Goal: Find contact information: Find contact information

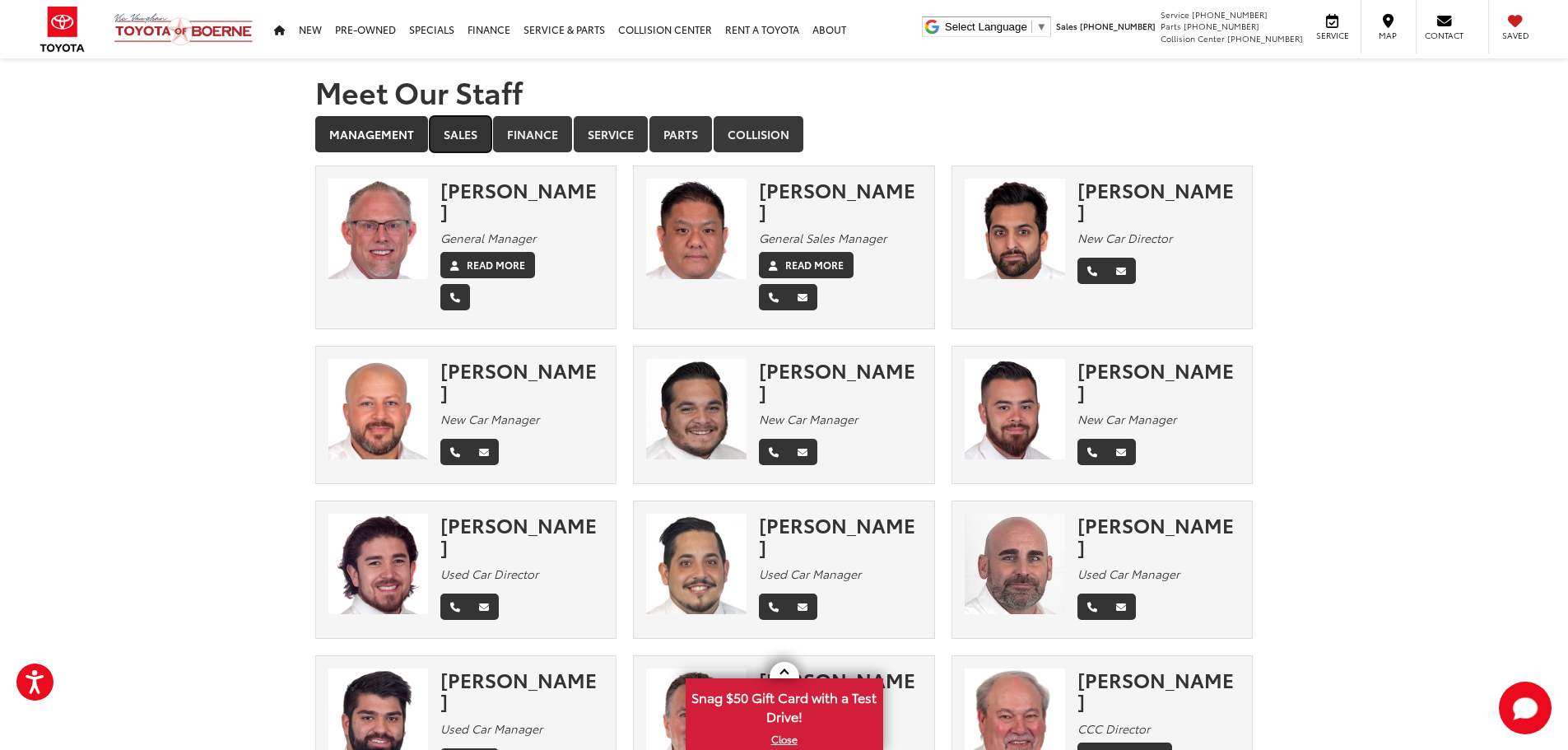
click at [439, 137] on link "Sales" at bounding box center [460, 134] width 61 height 36
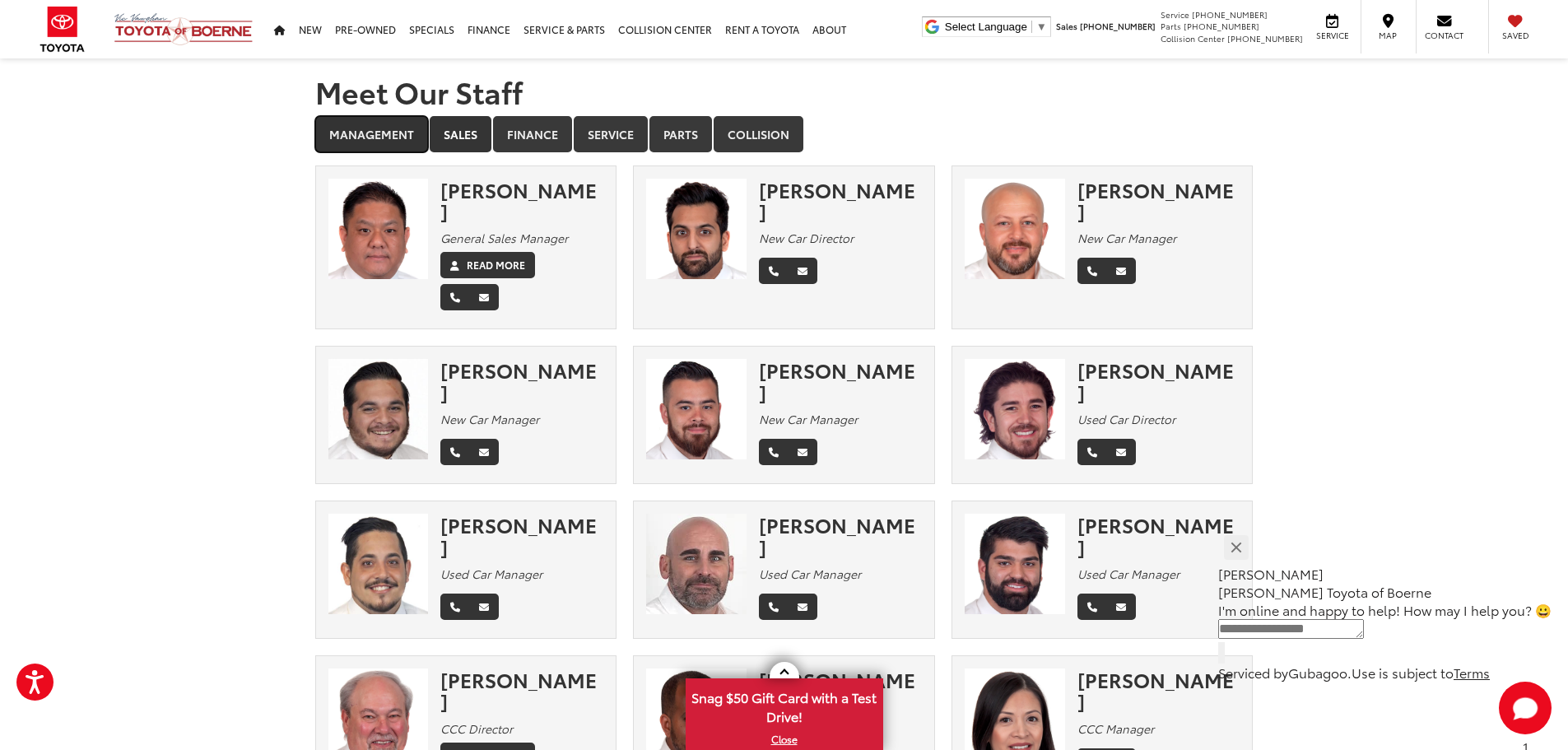
click at [379, 140] on link "Management" at bounding box center [372, 134] width 113 height 36
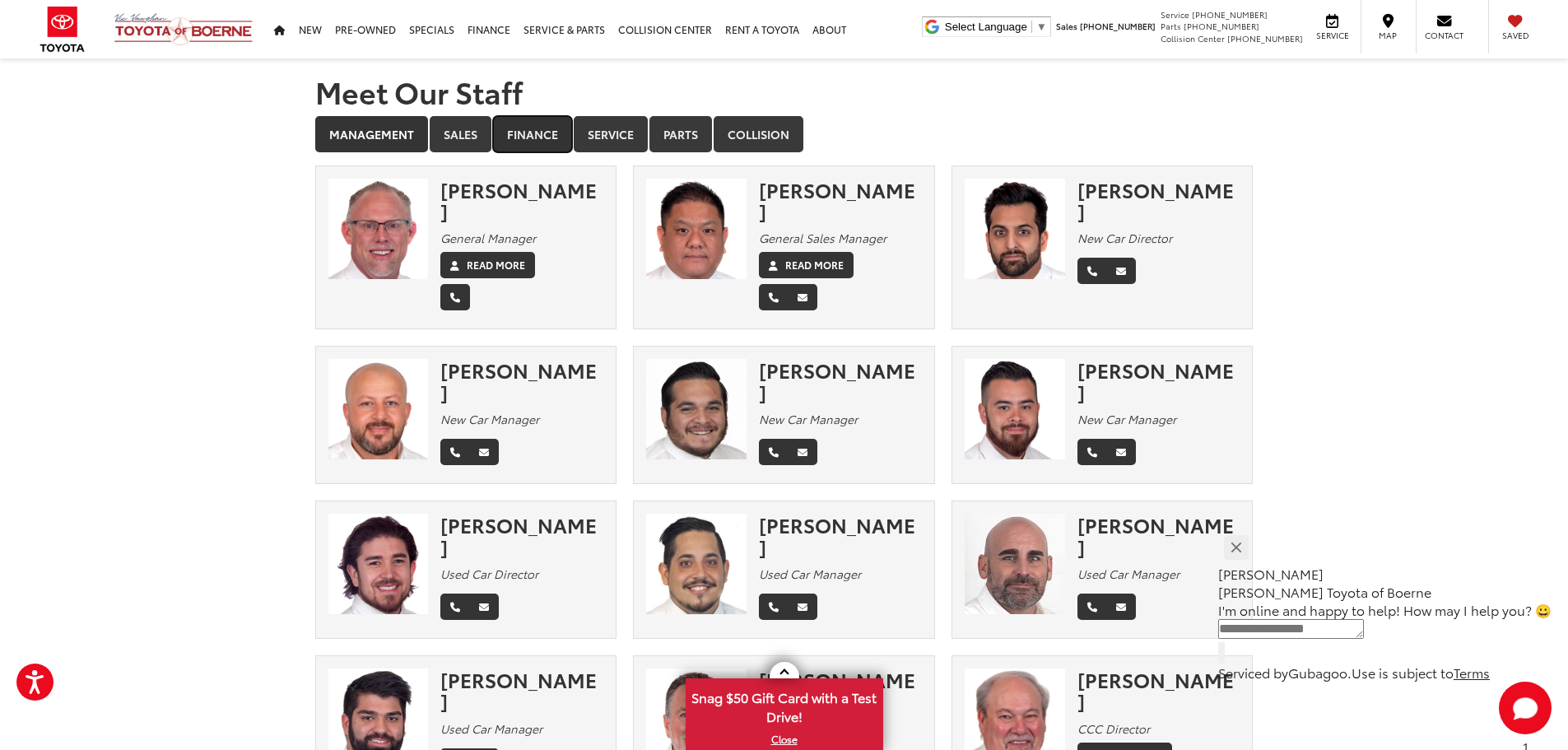
click at [527, 128] on link "Finance" at bounding box center [532, 134] width 79 height 36
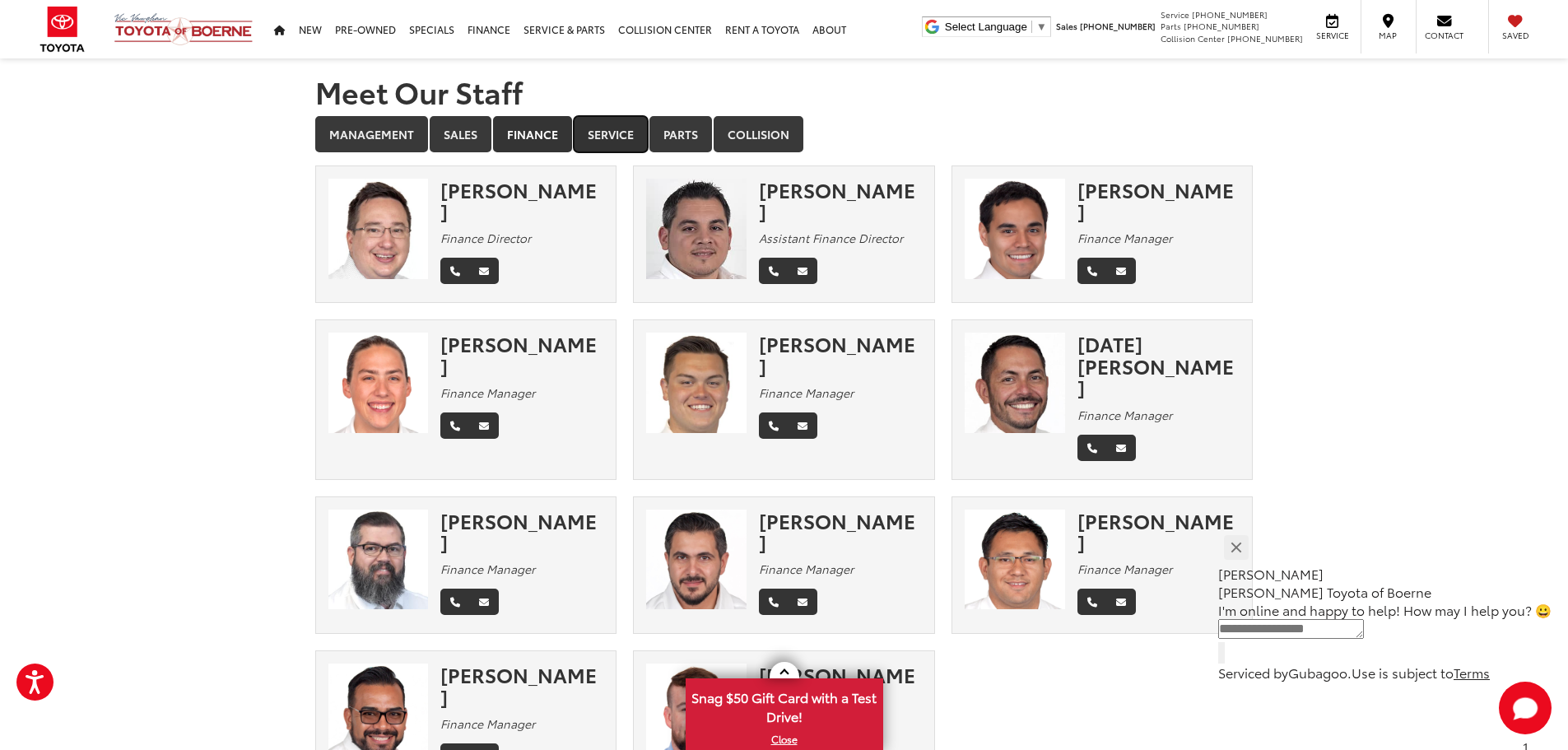
click at [592, 135] on link "Service" at bounding box center [610, 134] width 74 height 36
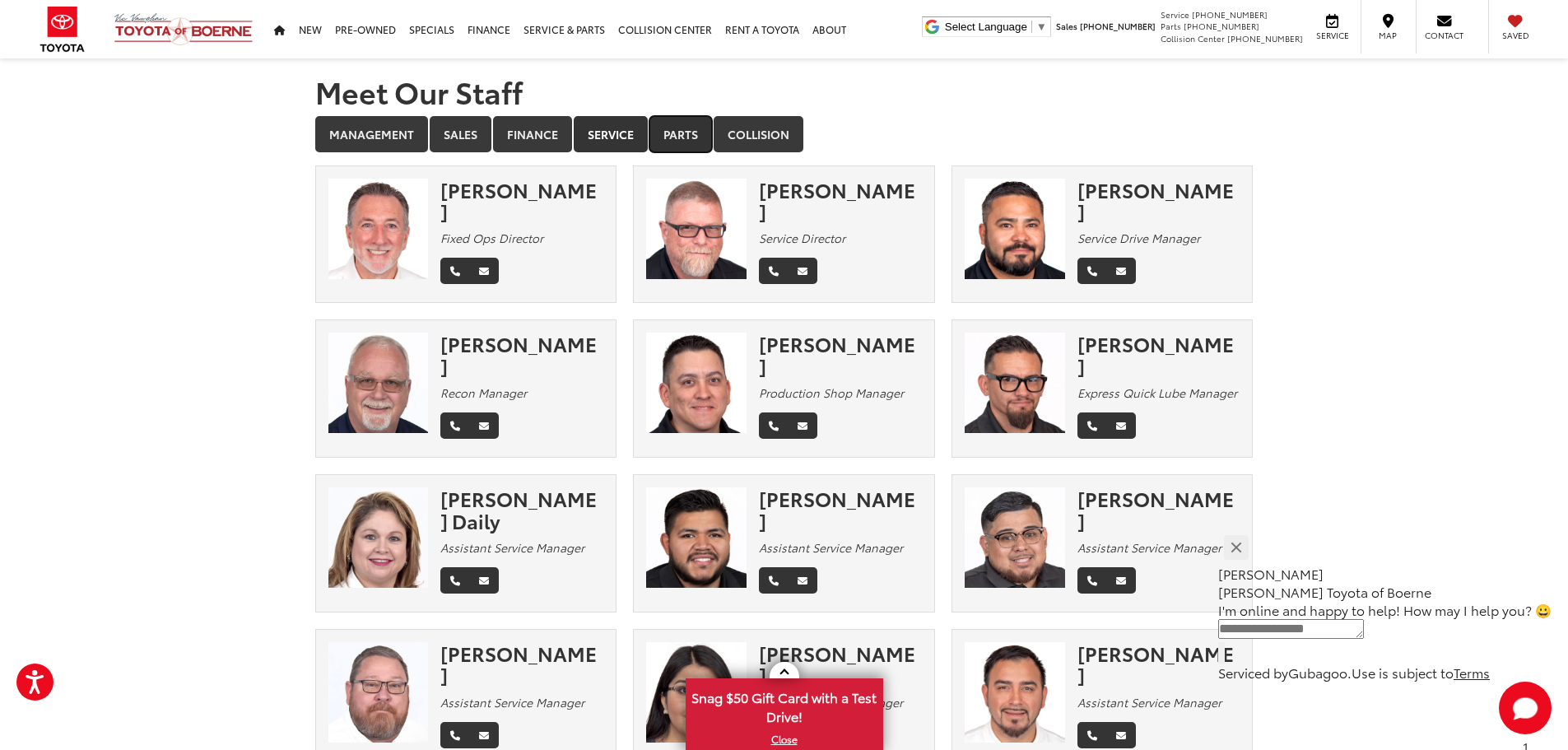
click at [678, 133] on link "Parts" at bounding box center [680, 134] width 62 height 36
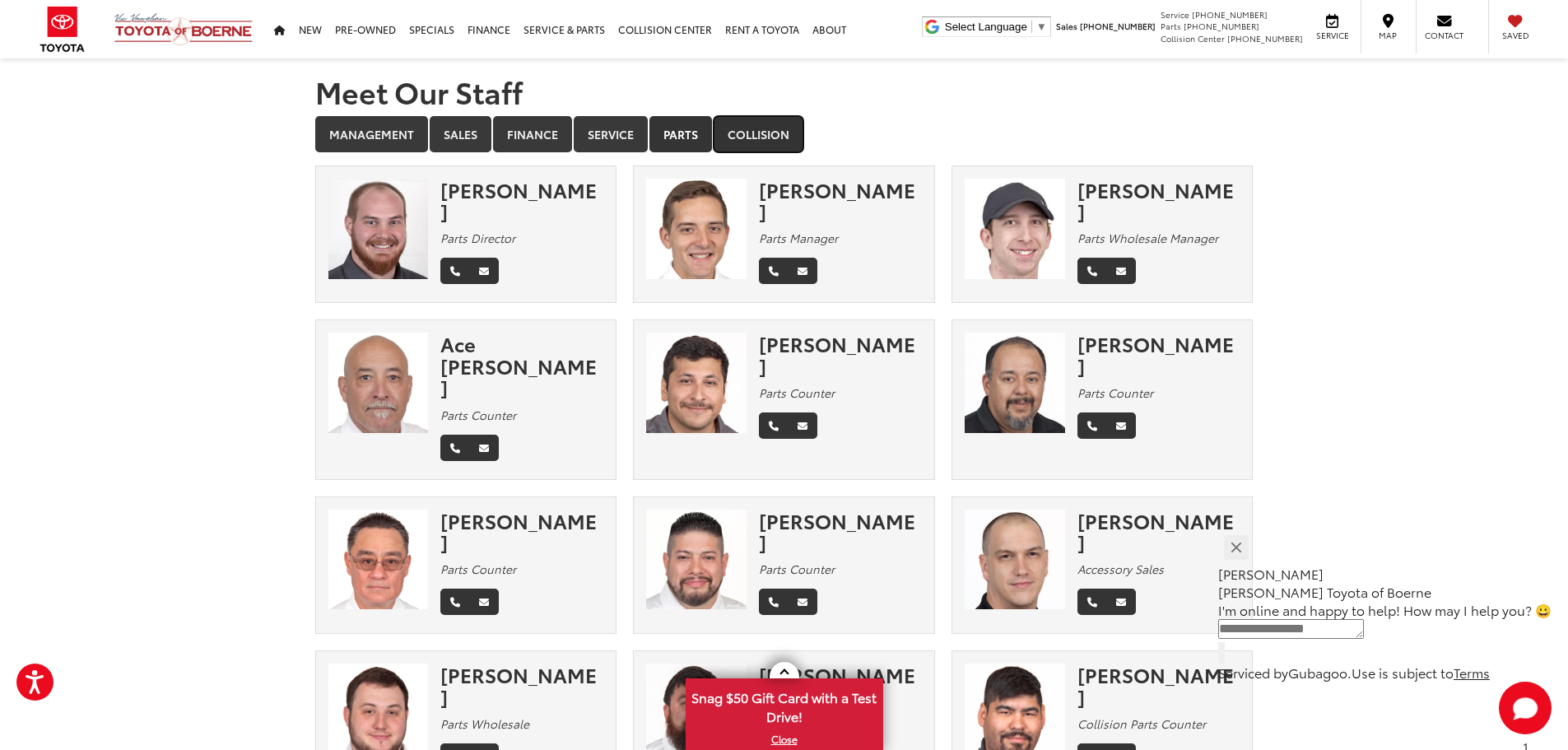
click at [774, 143] on link "Collision" at bounding box center [758, 134] width 90 height 36
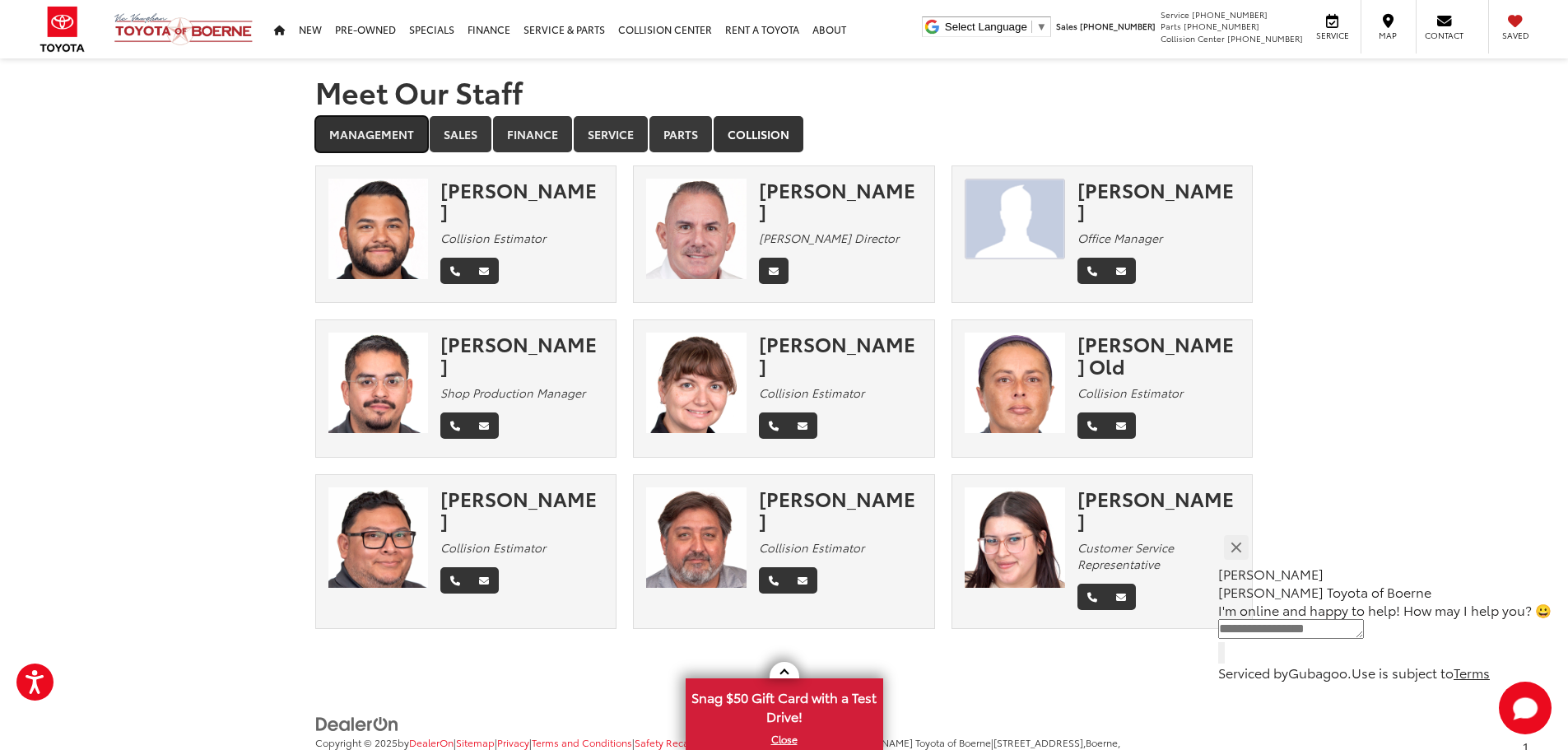
click at [384, 133] on link "Management" at bounding box center [372, 134] width 113 height 36
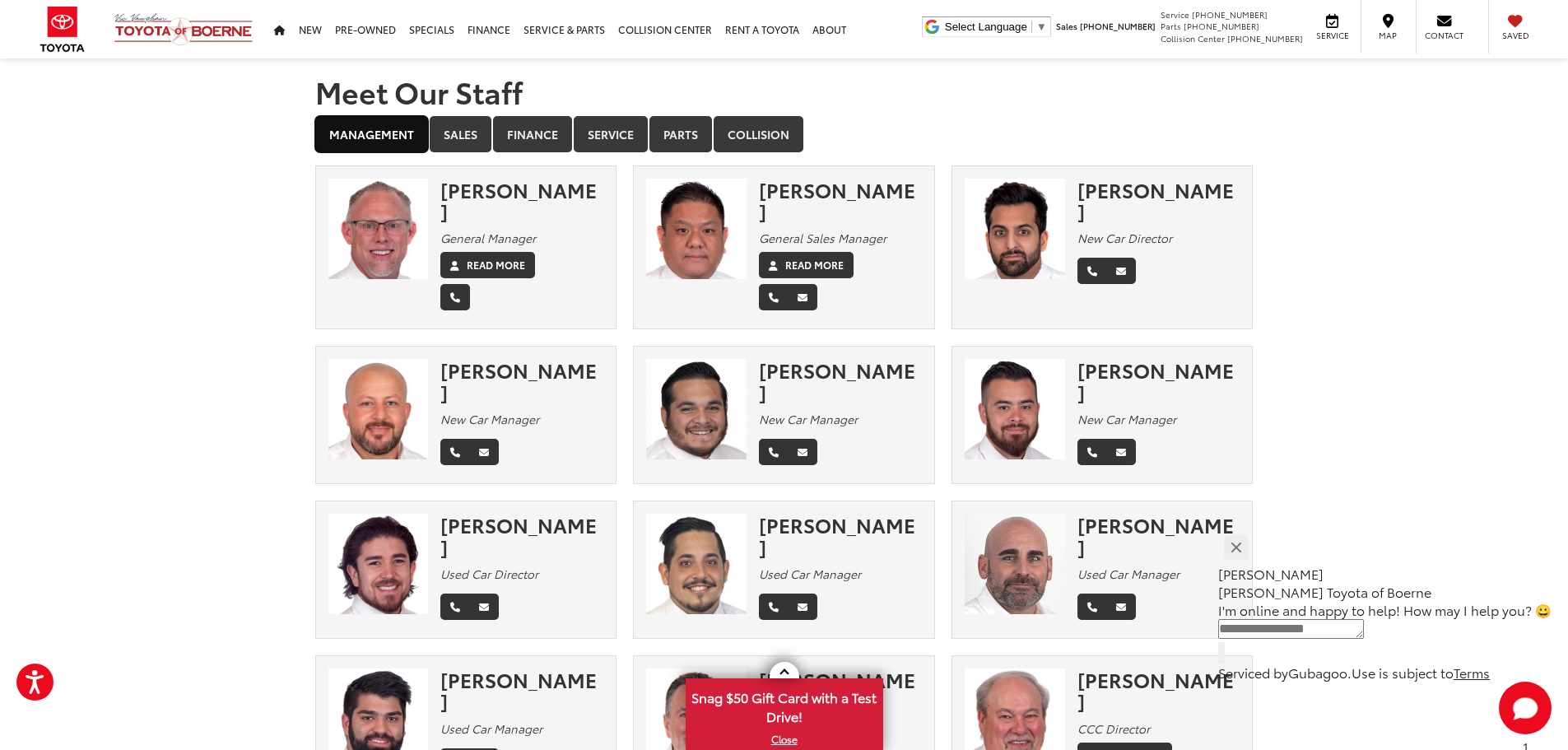
click at [373, 143] on link "Management" at bounding box center [372, 134] width 113 height 36
click at [466, 146] on link "Sales" at bounding box center [460, 134] width 61 height 36
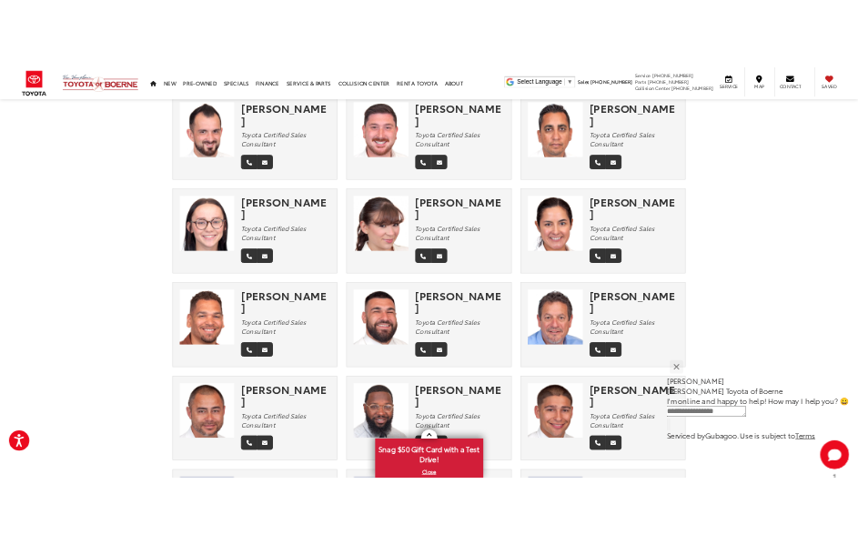
scroll to position [3732, 0]
